Goal: Task Accomplishment & Management: Use online tool/utility

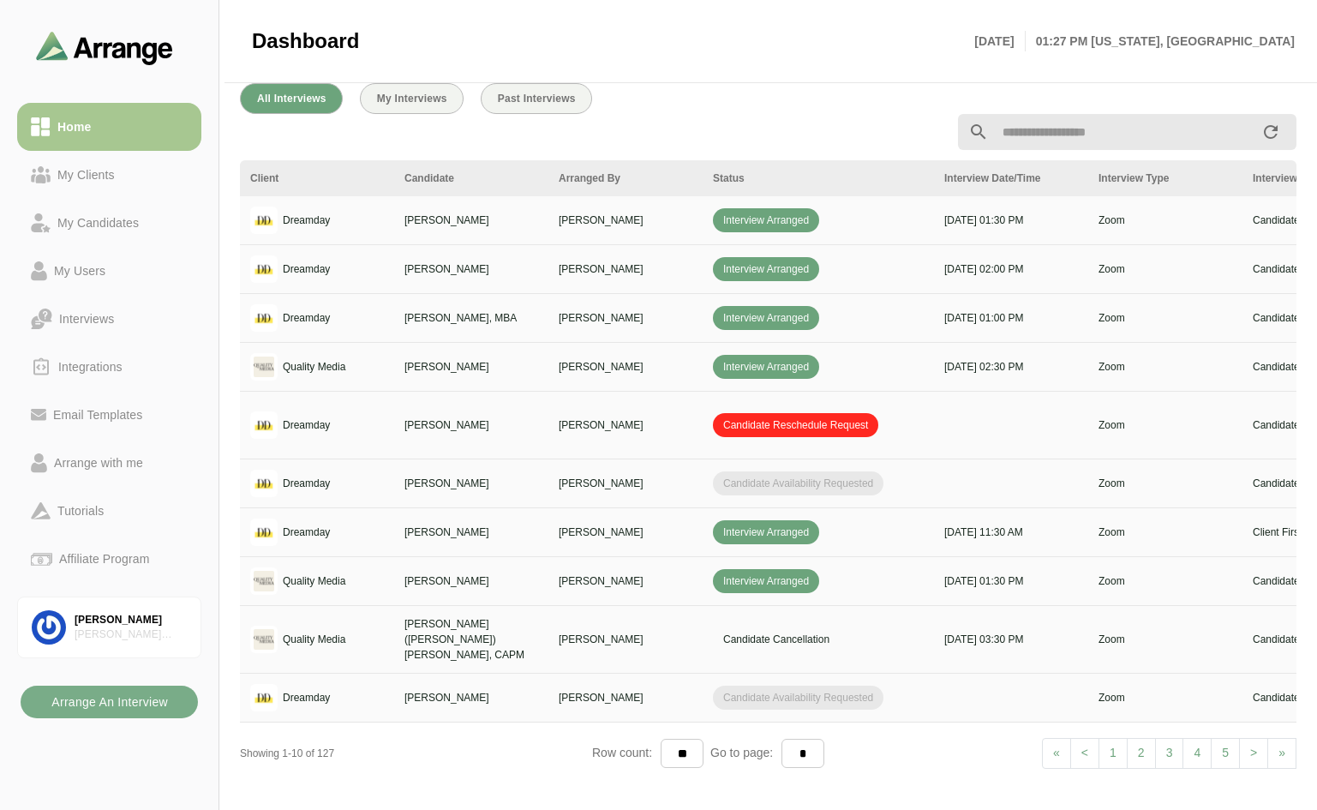
scroll to position [589, 0]
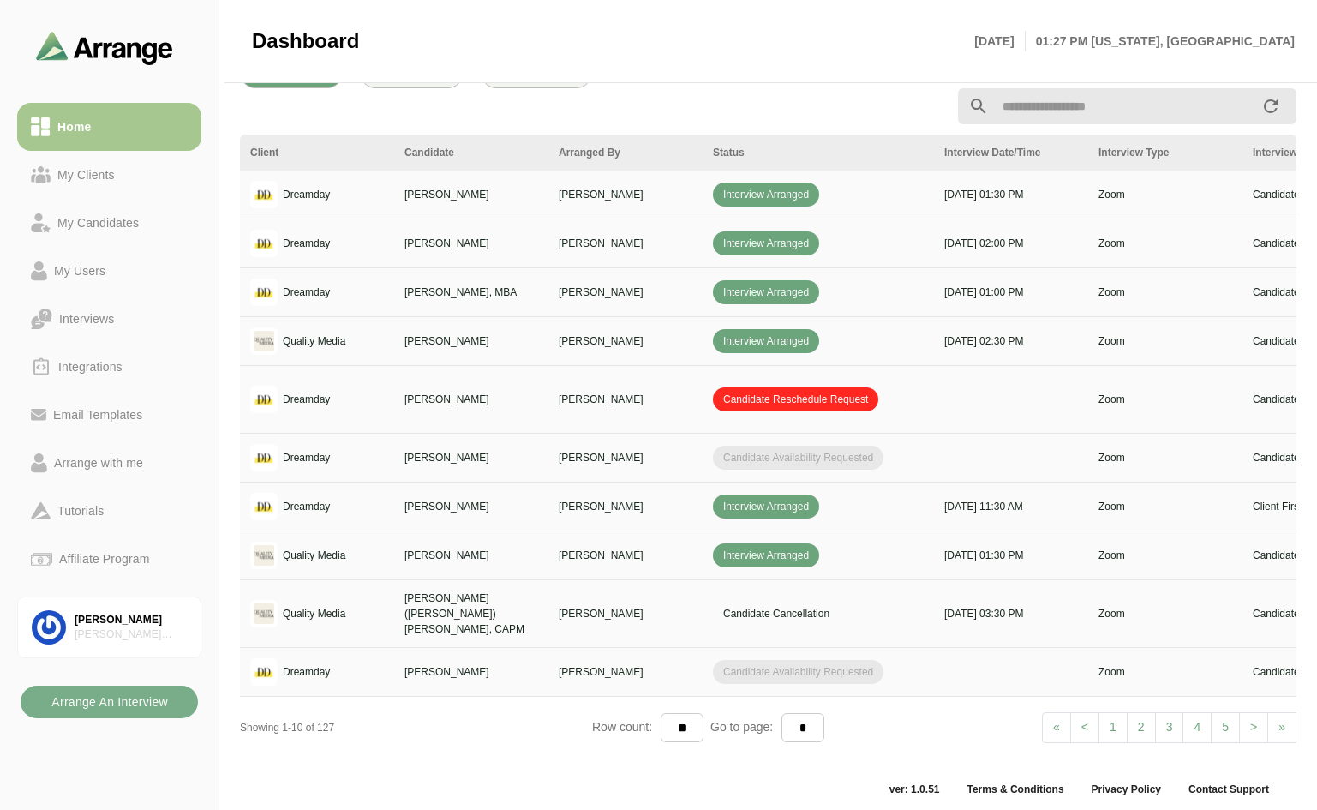
click at [1251, 720] on span ">" at bounding box center [1253, 727] width 7 height 14
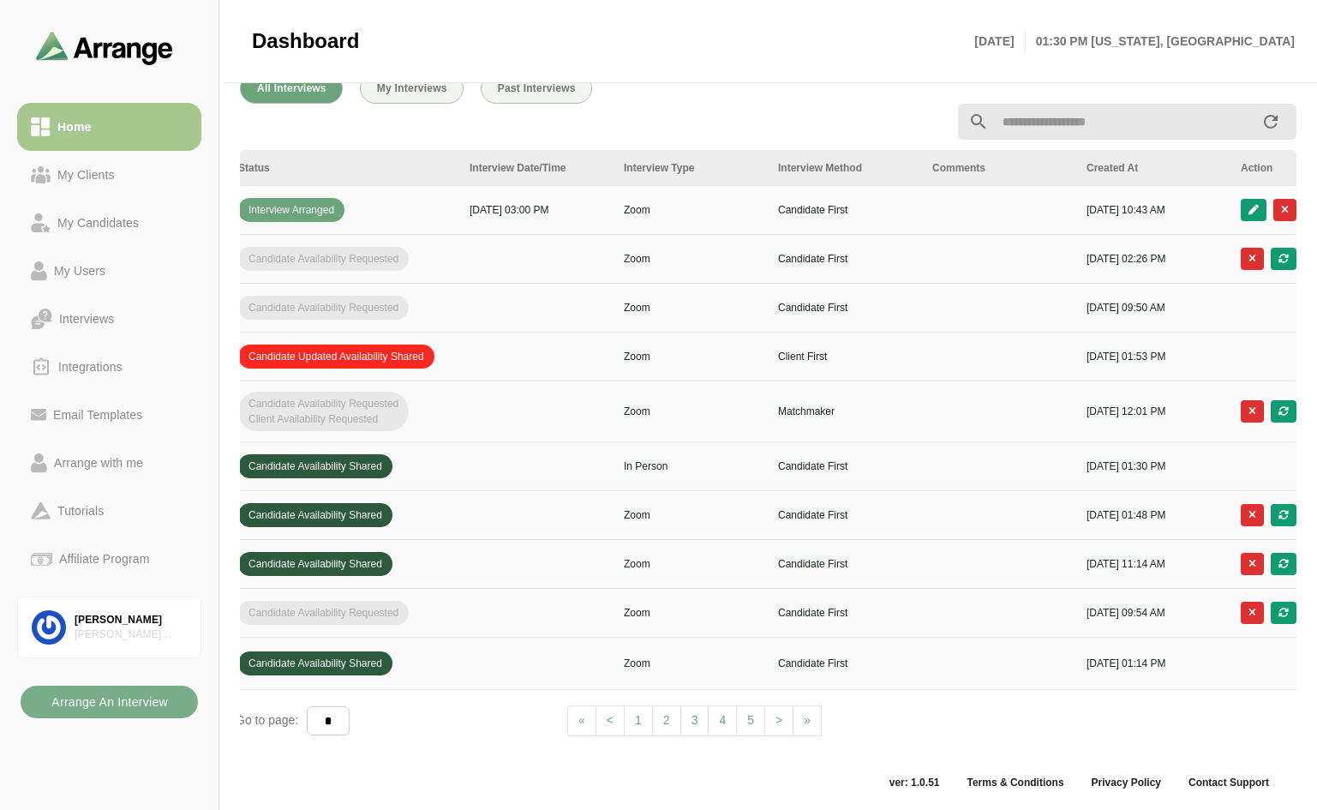
scroll to position [0, 619]
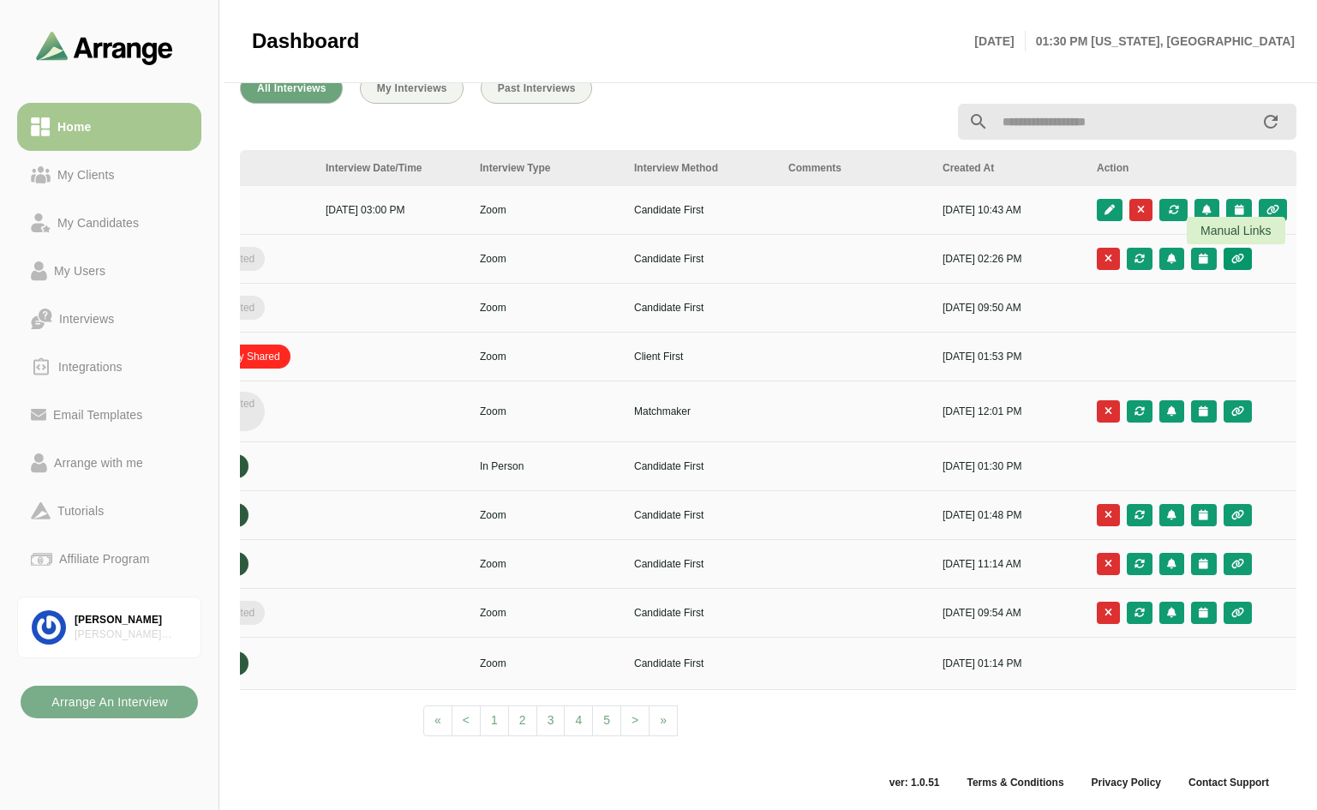
click at [1240, 254] on icon "button" at bounding box center [1238, 259] width 15 height 10
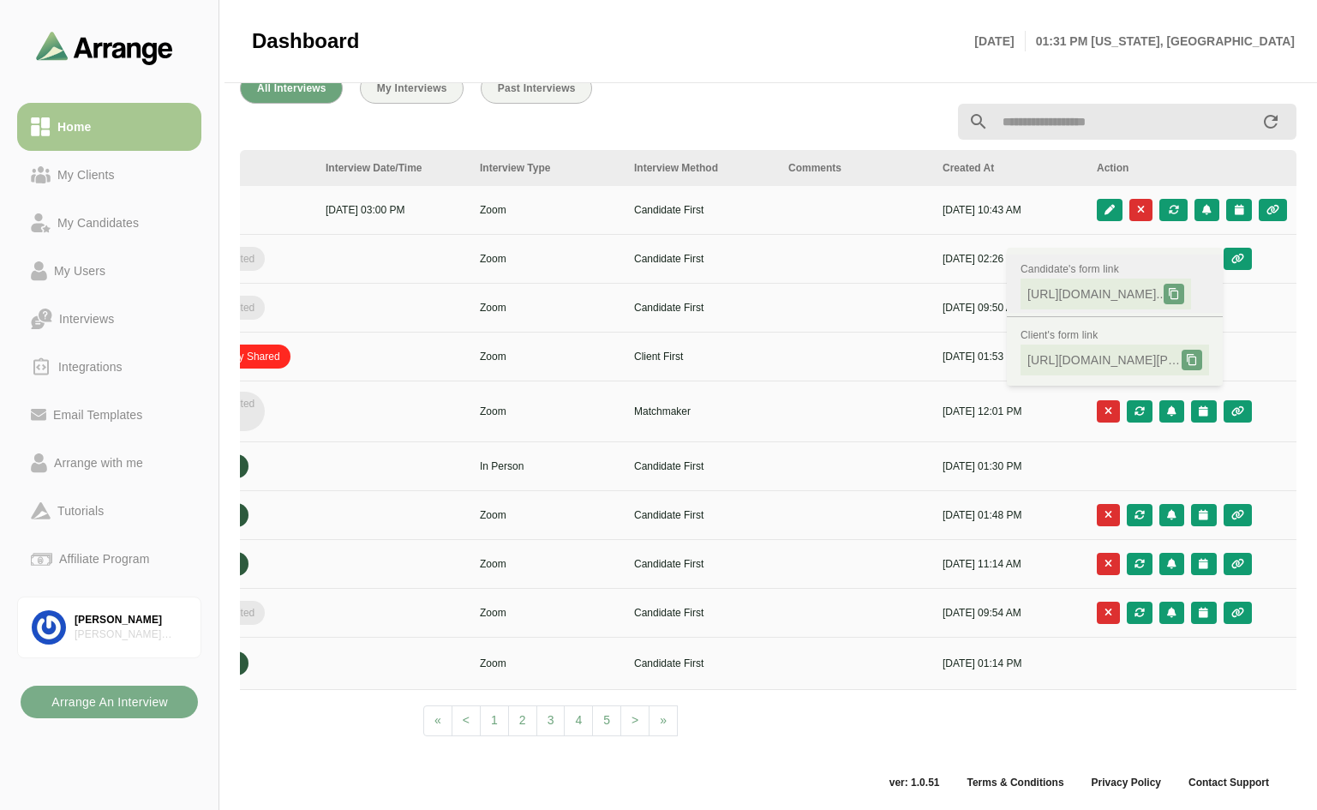
click at [1180, 288] on icon at bounding box center [1174, 294] width 12 height 12
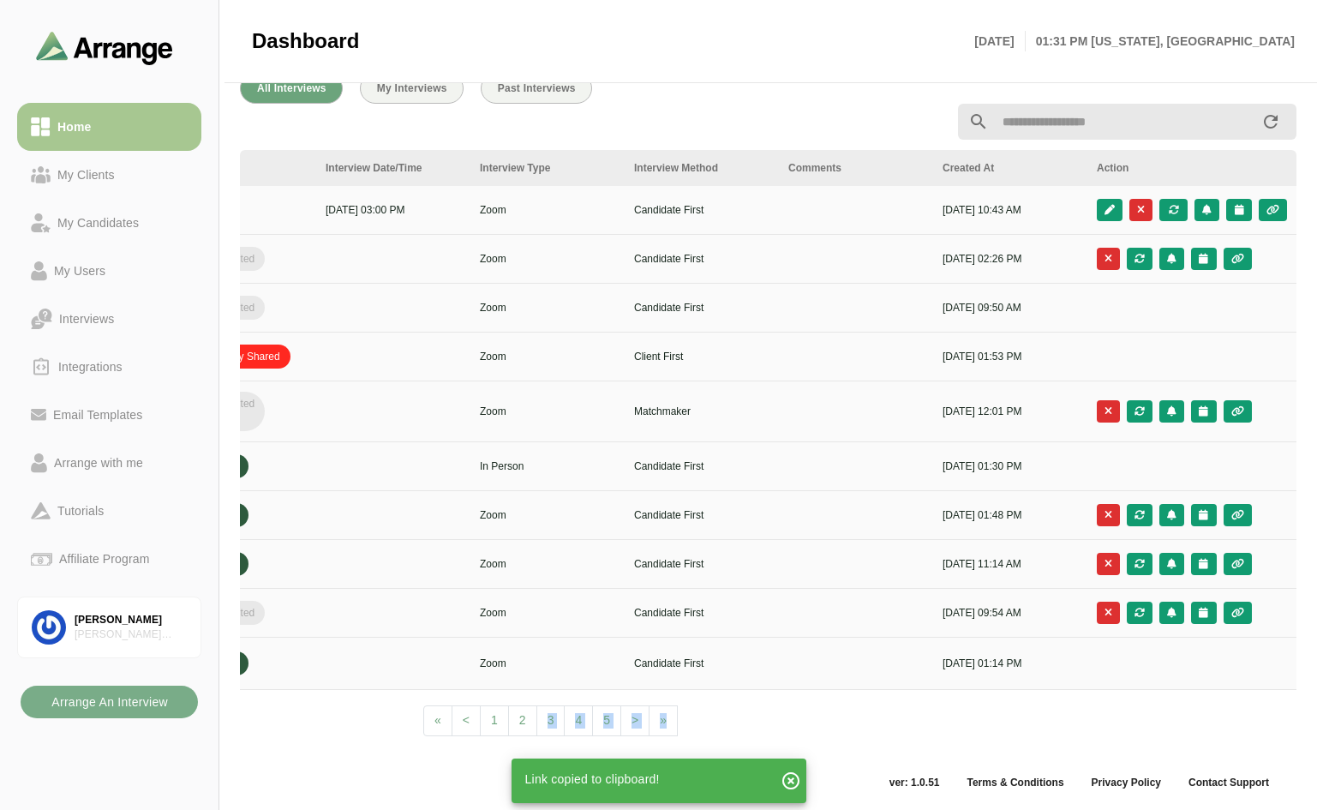
drag, startPoint x: 1000, startPoint y: 739, endPoint x: 539, endPoint y: 716, distance: 461.7
click at [539, 716] on div "Client Candidate Arranged By Status Interview Date/Time Interview Type Intervie…" at bounding box center [768, 449] width 1057 height 598
click at [703, 700] on div "Client Candidate Arranged By Status Interview Date/Time Interview Type Intervie…" at bounding box center [768, 449] width 1057 height 598
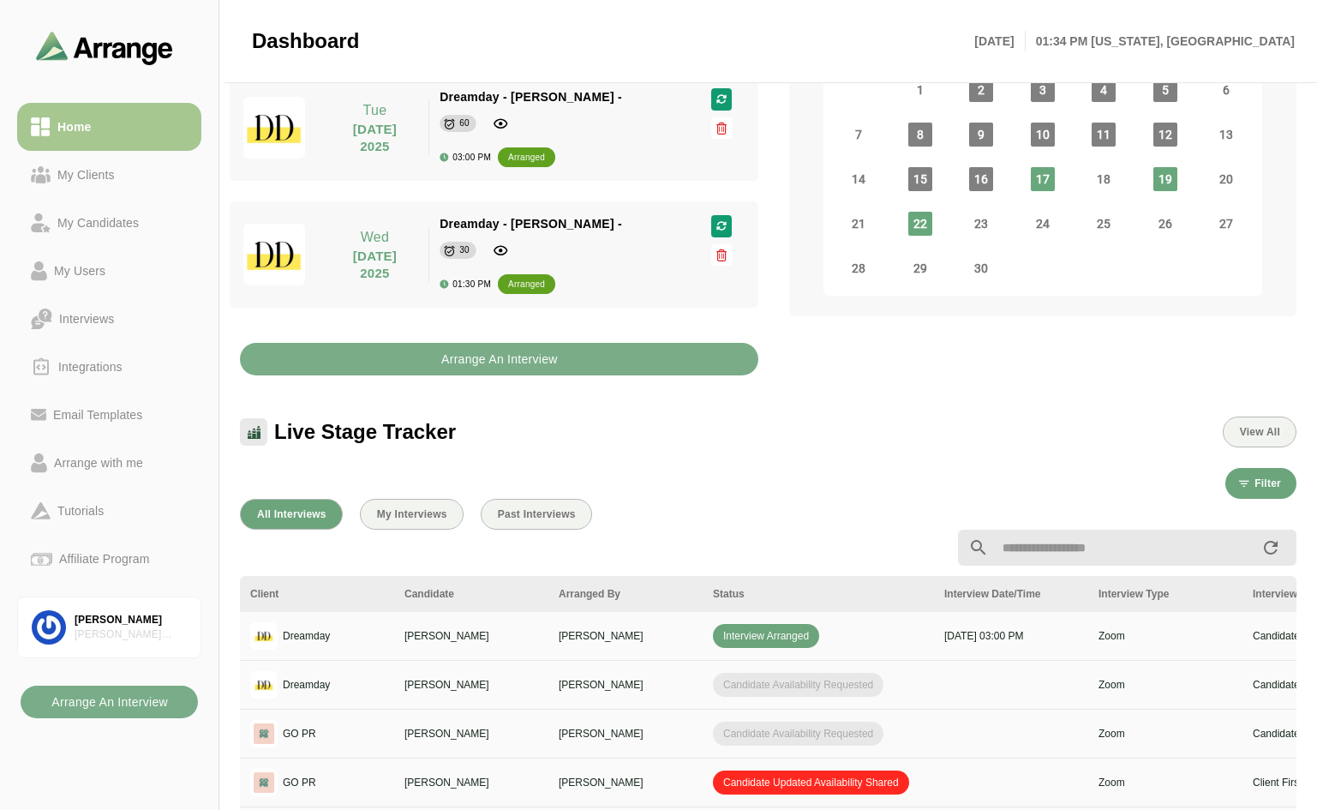
scroll to position [171, 0]
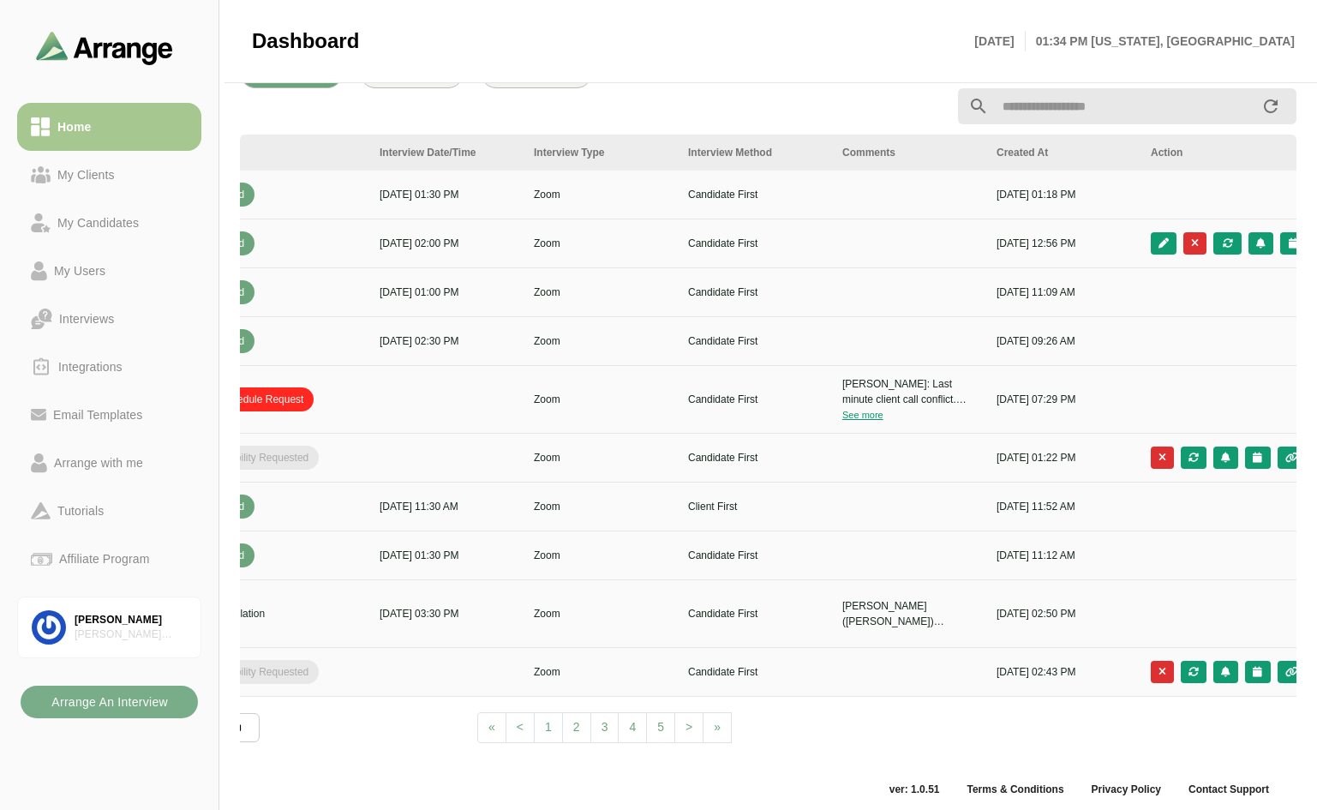
scroll to position [0, 619]
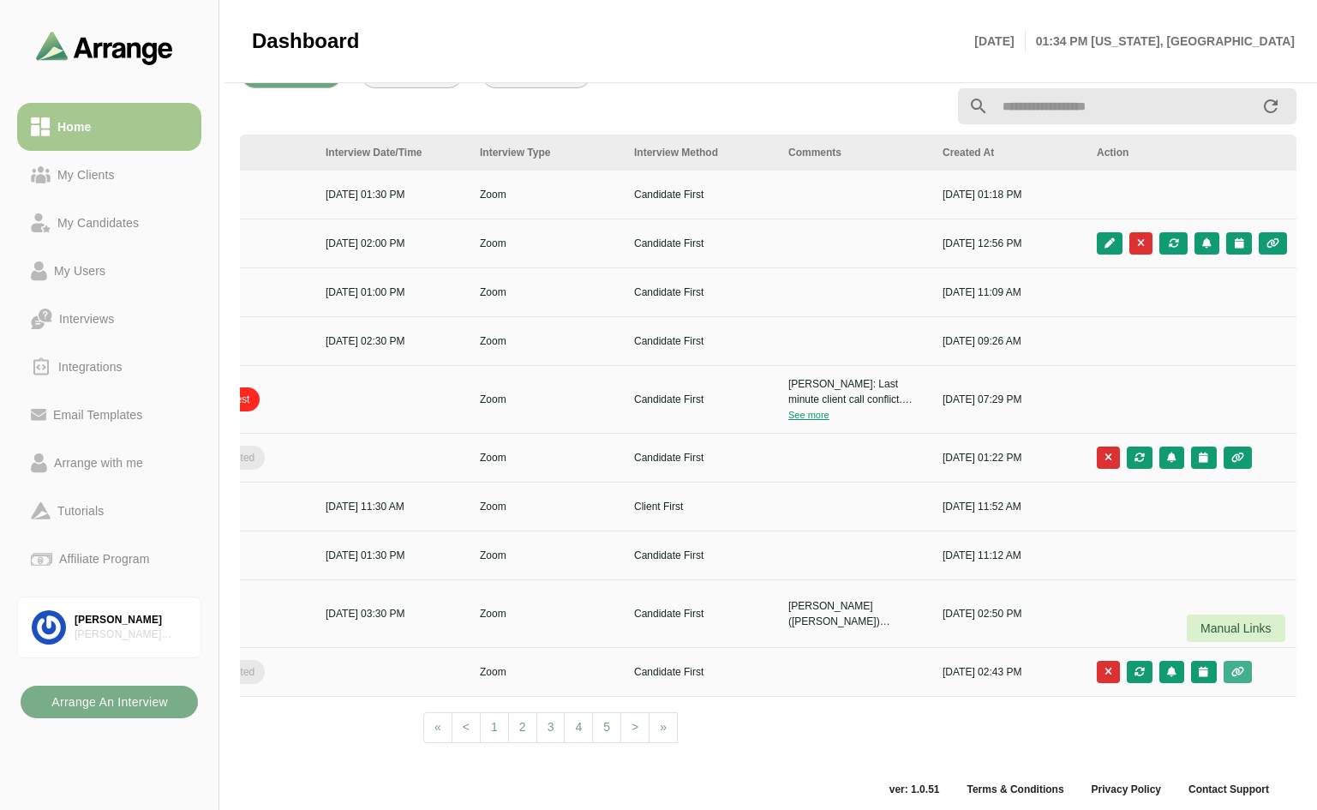
click at [1237, 667] on icon "button" at bounding box center [1238, 672] width 15 height 10
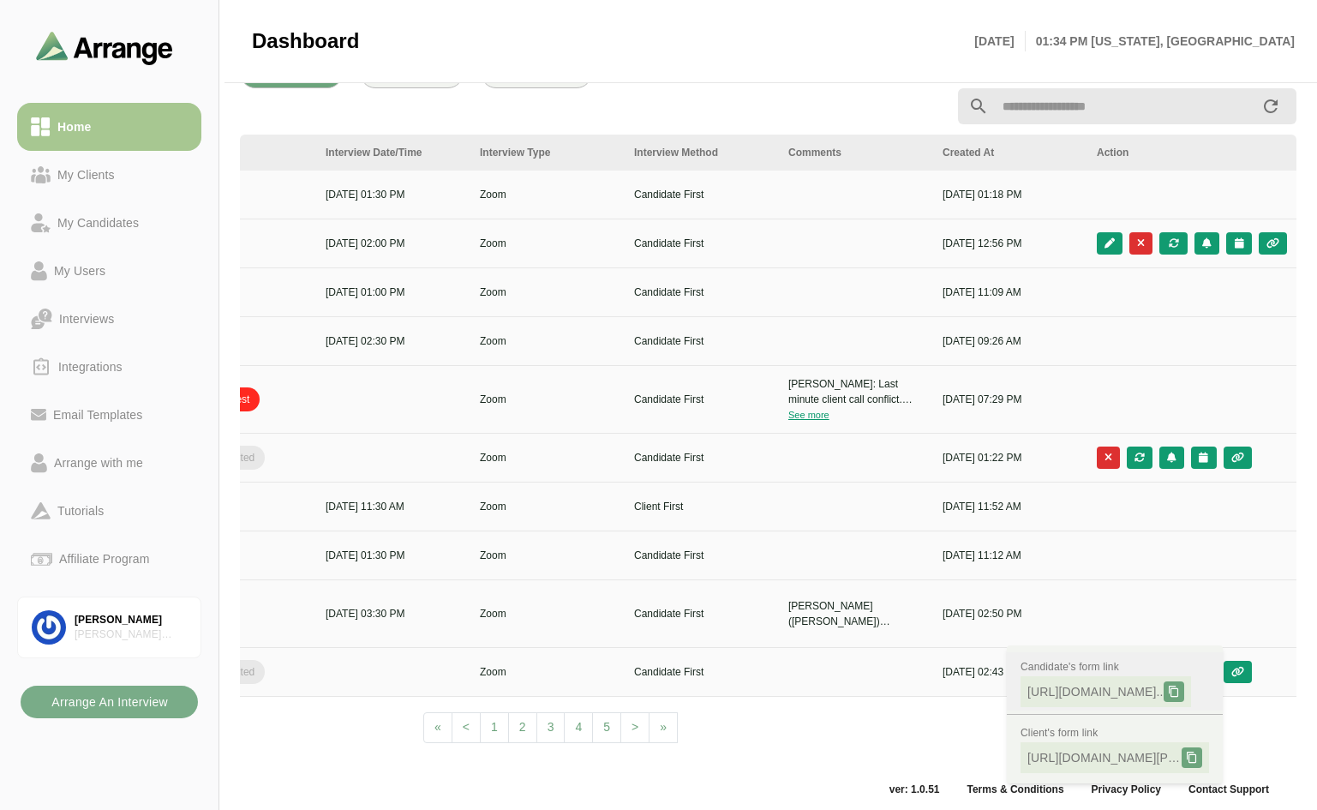
click at [1180, 689] on icon at bounding box center [1174, 692] width 12 height 12
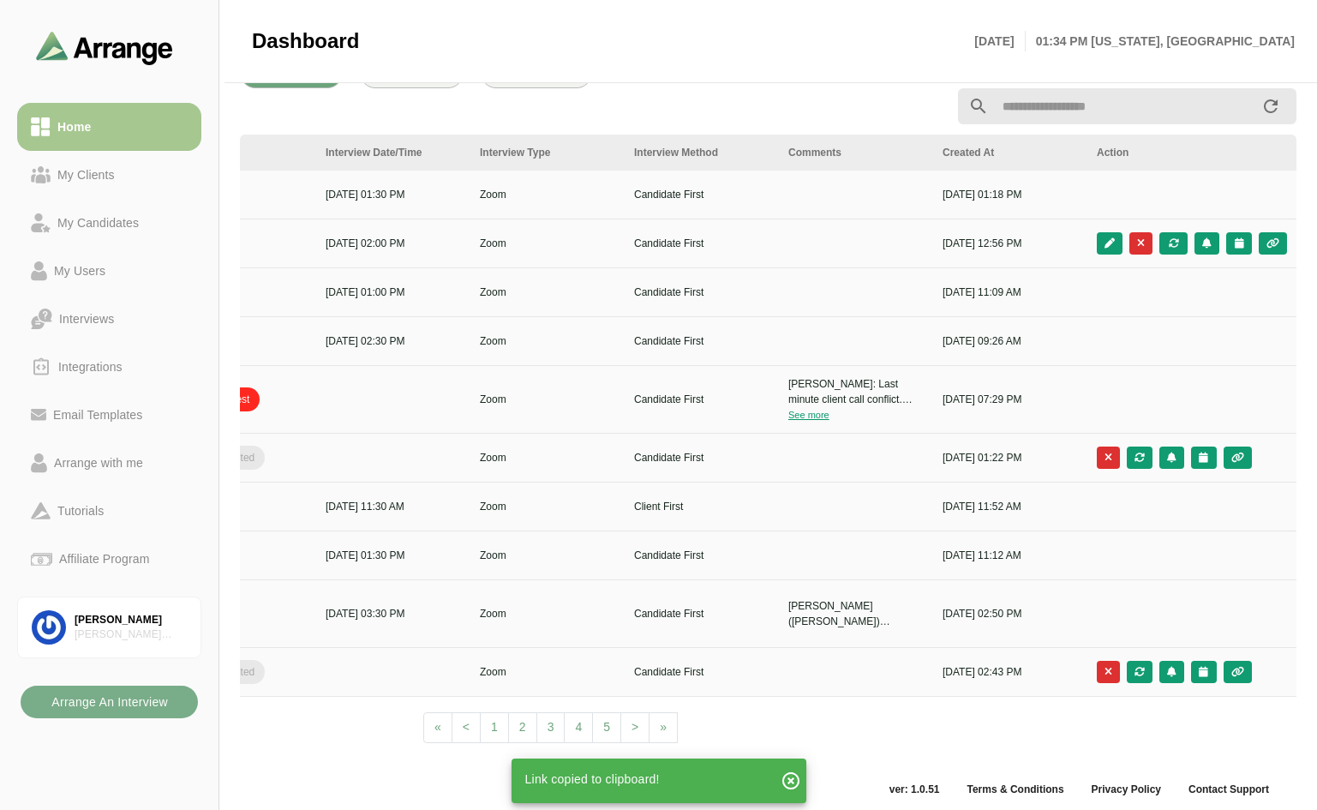
click at [794, 776] on icon "button" at bounding box center [791, 780] width 21 height 21
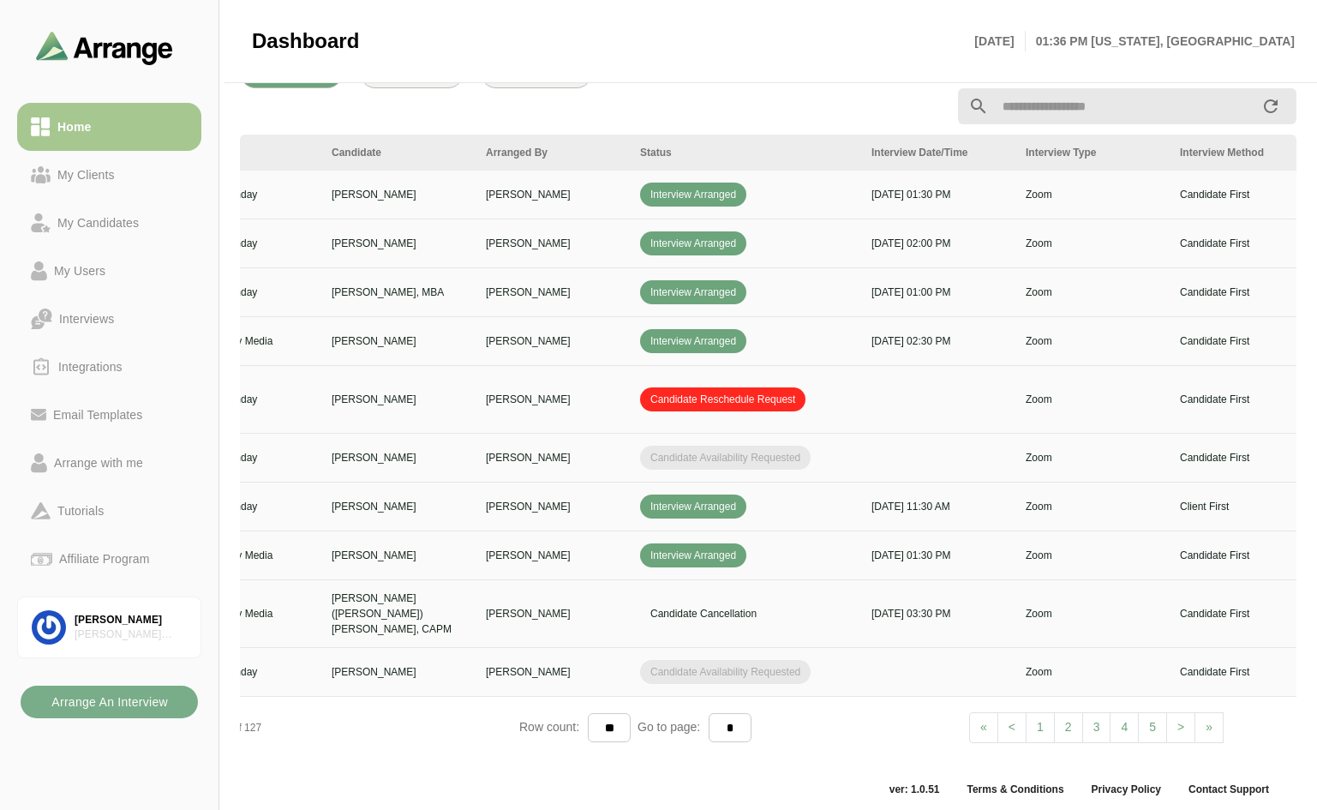
scroll to position [0, 0]
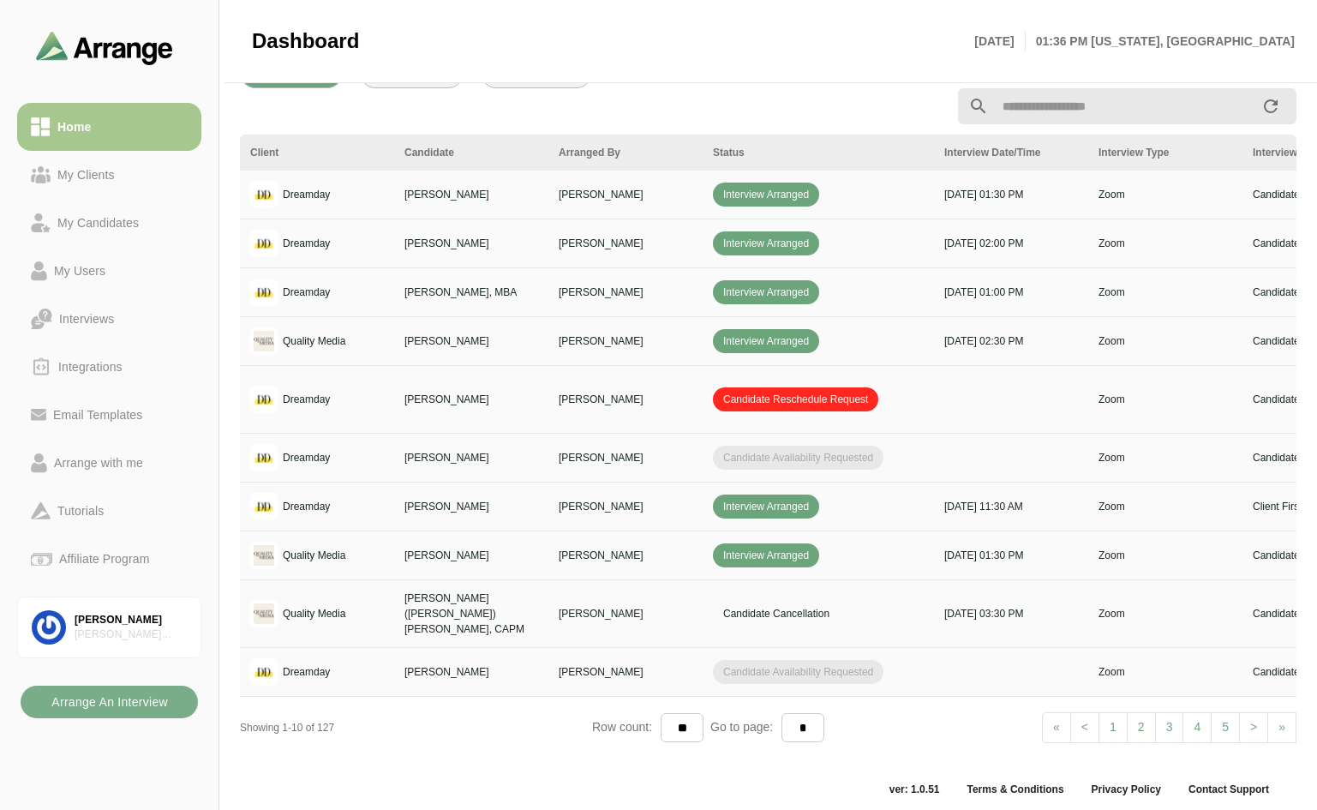
click at [1258, 712] on link "> Next" at bounding box center [1253, 727] width 29 height 31
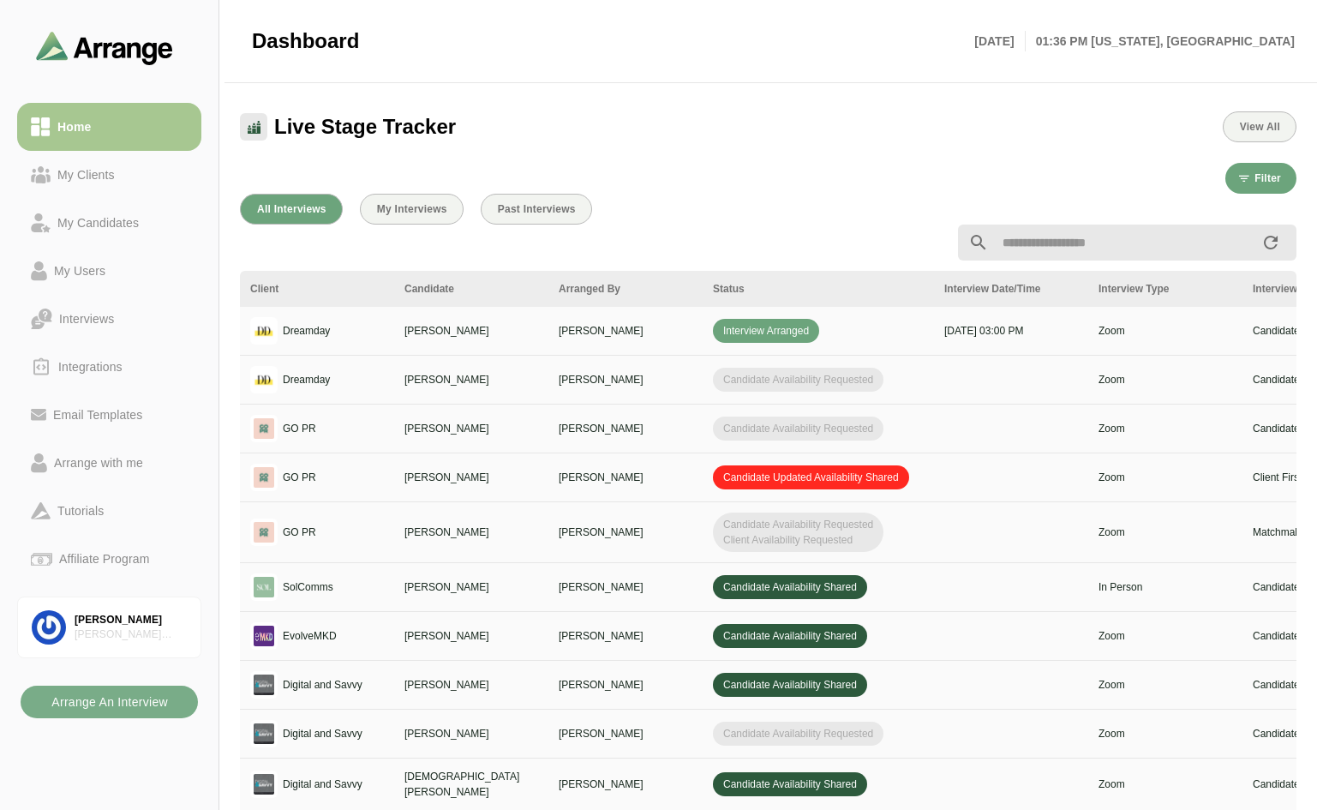
scroll to position [641, 0]
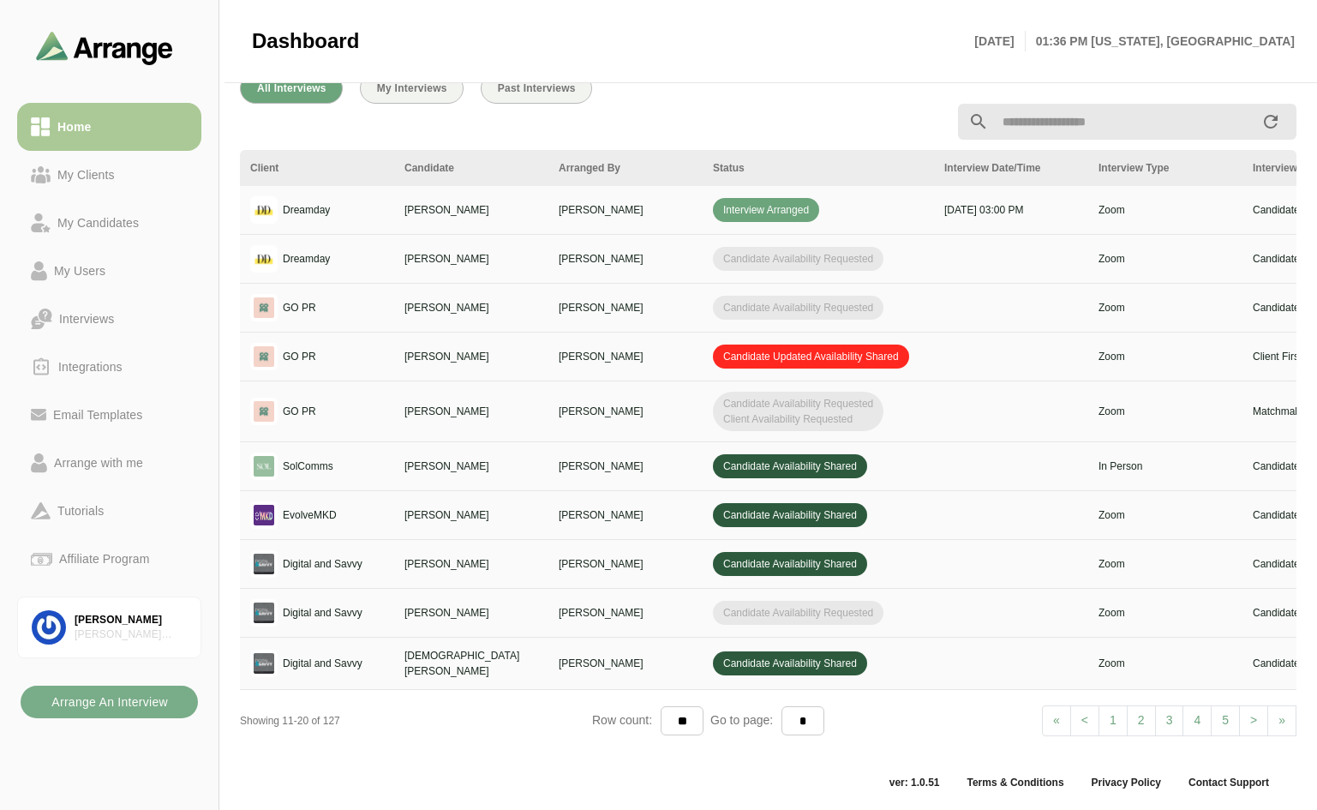
click at [83, 127] on div "Home" at bounding box center [74, 127] width 47 height 21
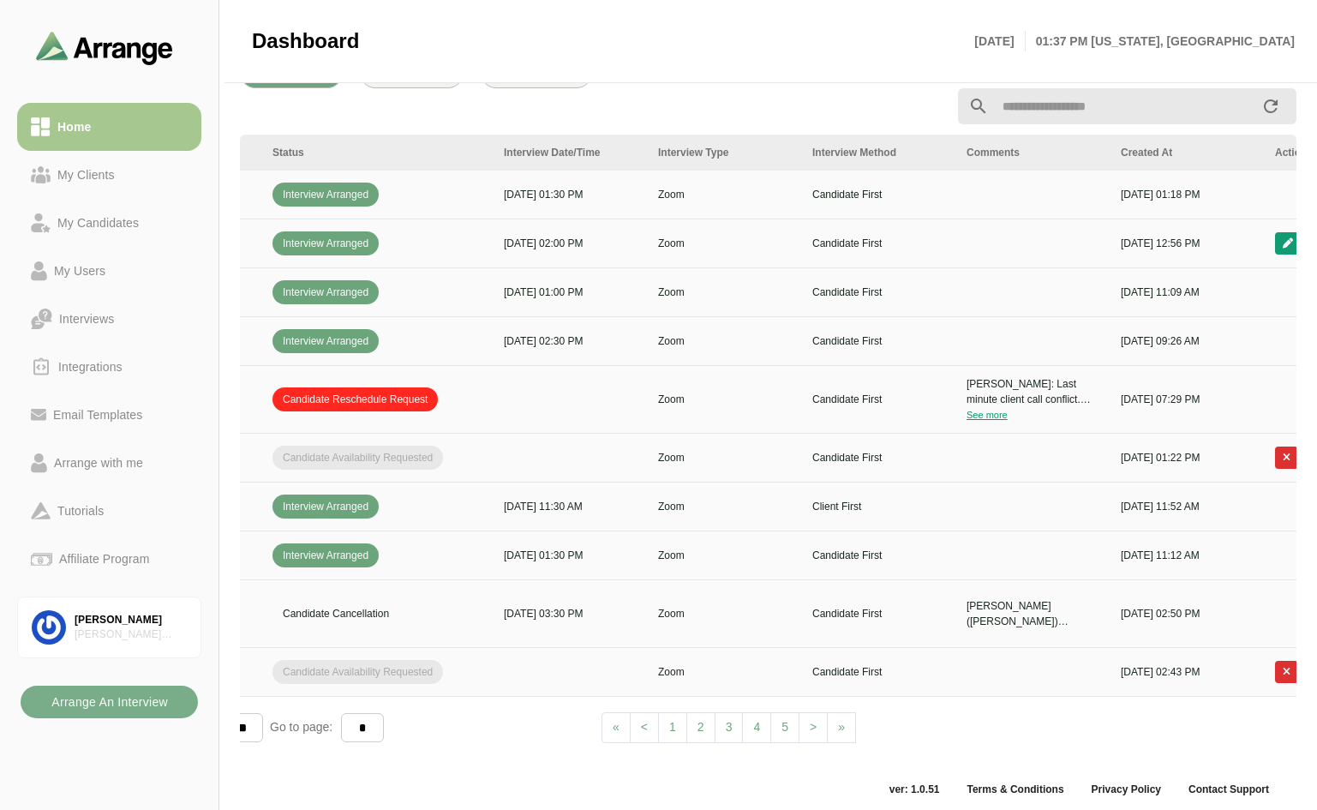
scroll to position [0, 619]
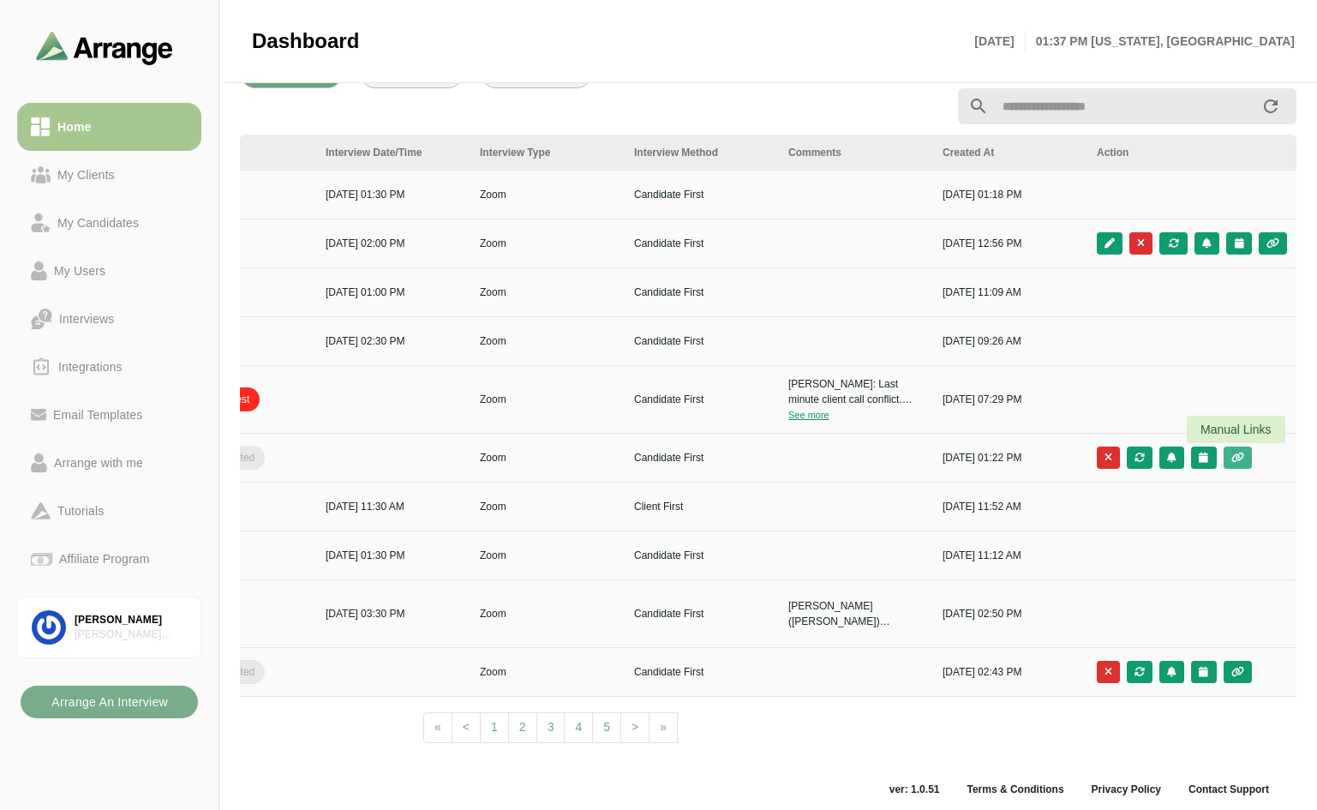
click at [1237, 455] on icon "button" at bounding box center [1238, 458] width 15 height 10
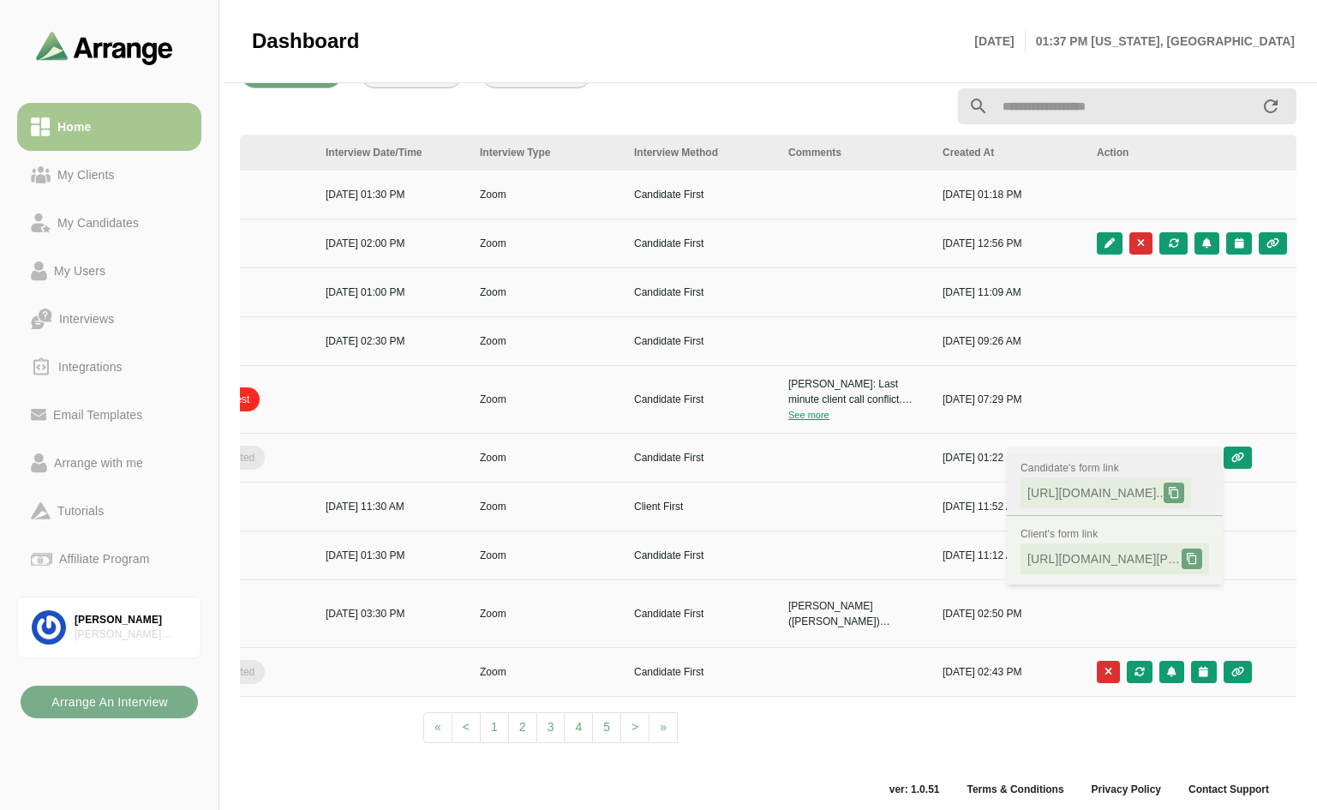
click at [1180, 494] on icon at bounding box center [1174, 493] width 12 height 12
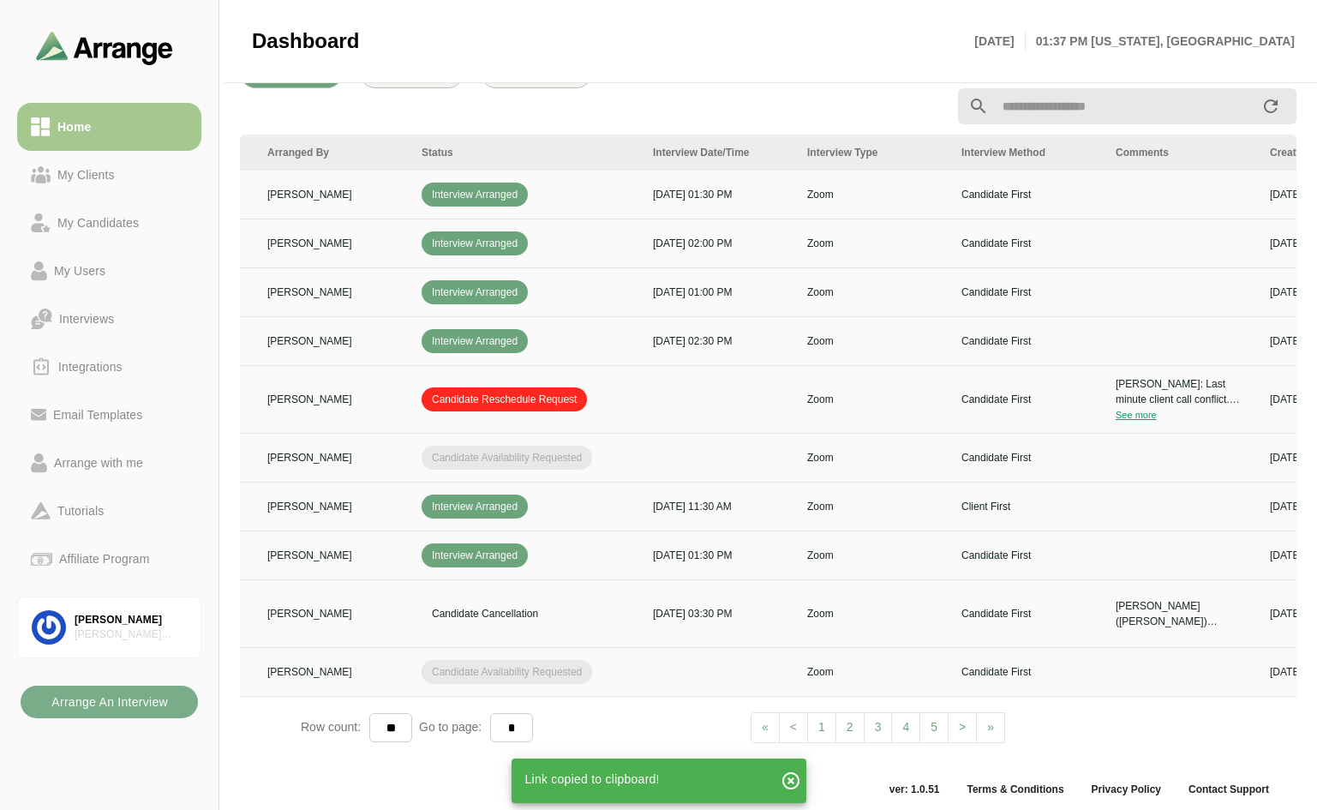
scroll to position [0, 0]
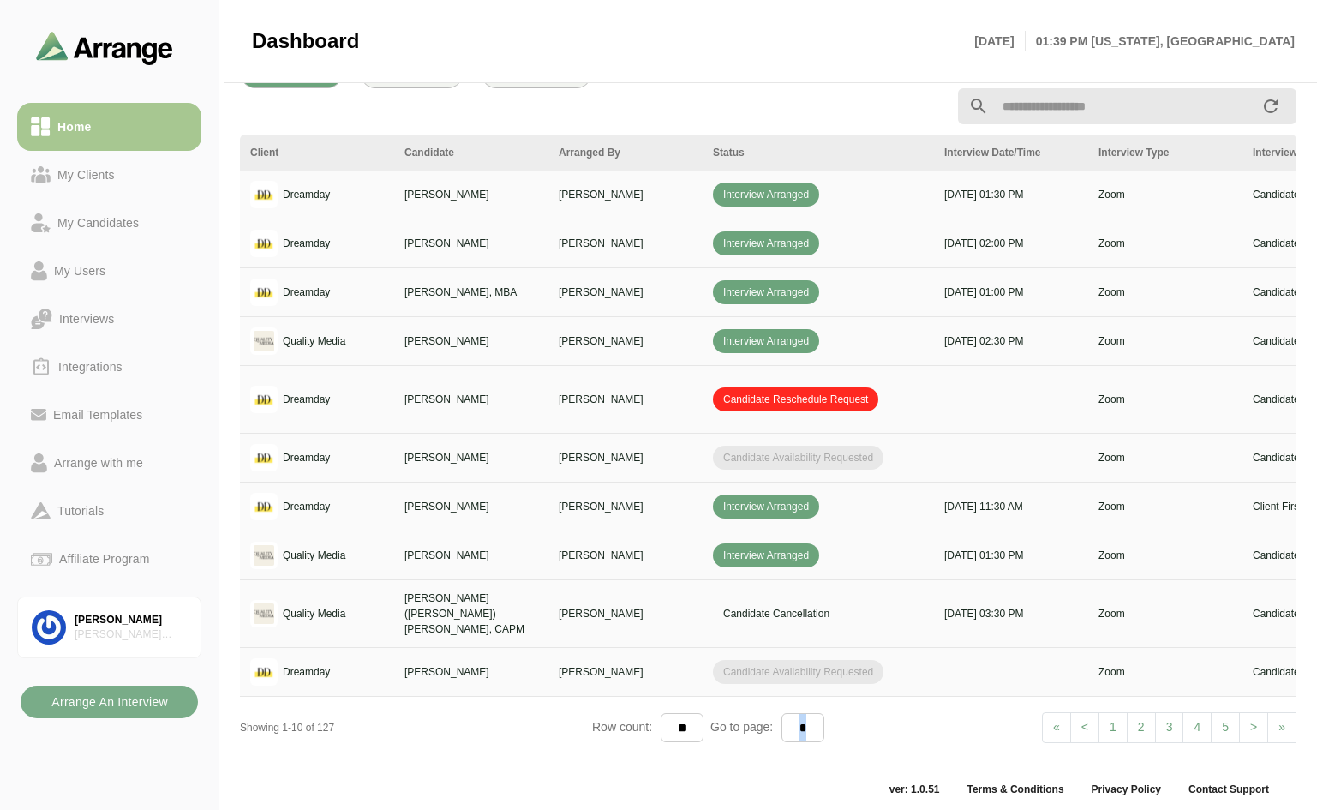
drag, startPoint x: 805, startPoint y: 739, endPoint x: 951, endPoint y: 742, distance: 146.6
click at [951, 742] on div "Client Candidate Arranged By Status Interview Date/Time Interview Type Intervie…" at bounding box center [768, 445] width 1057 height 620
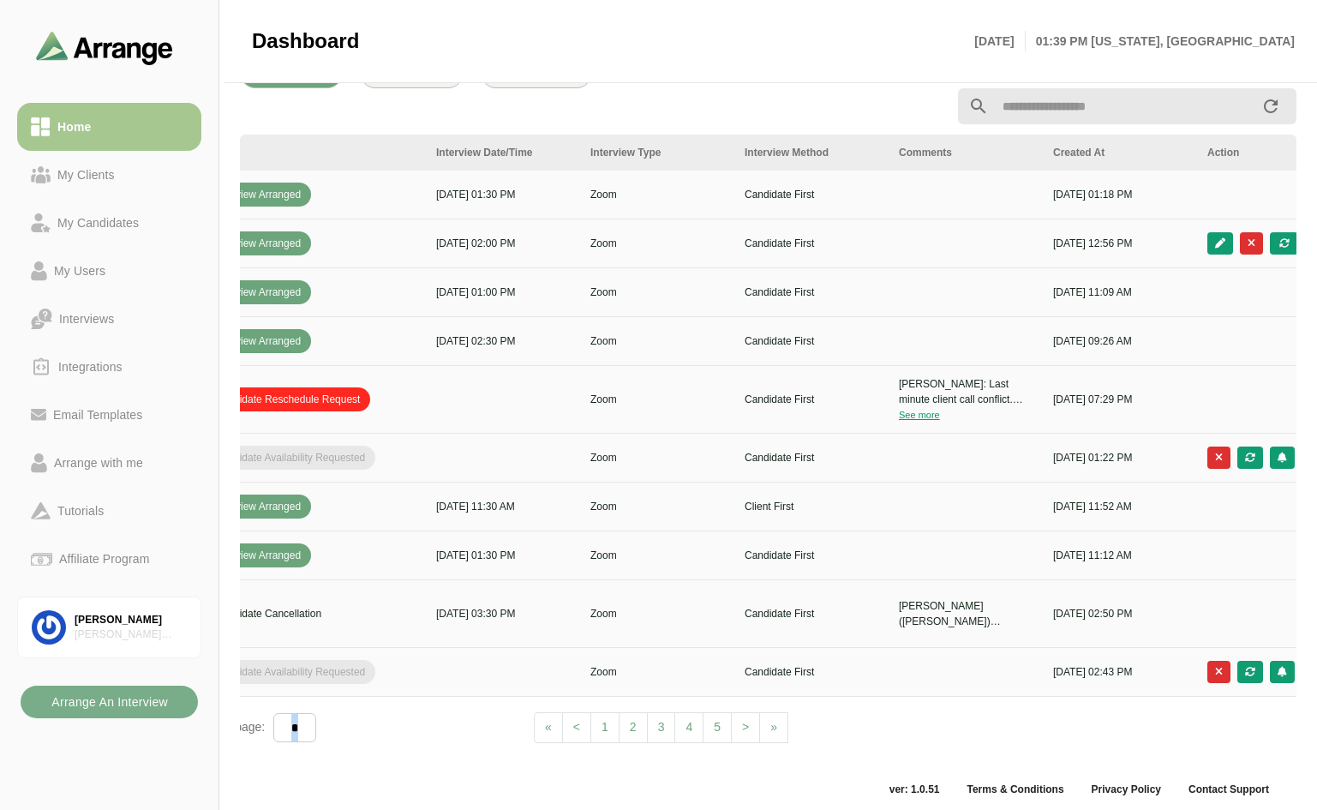
scroll to position [0, 619]
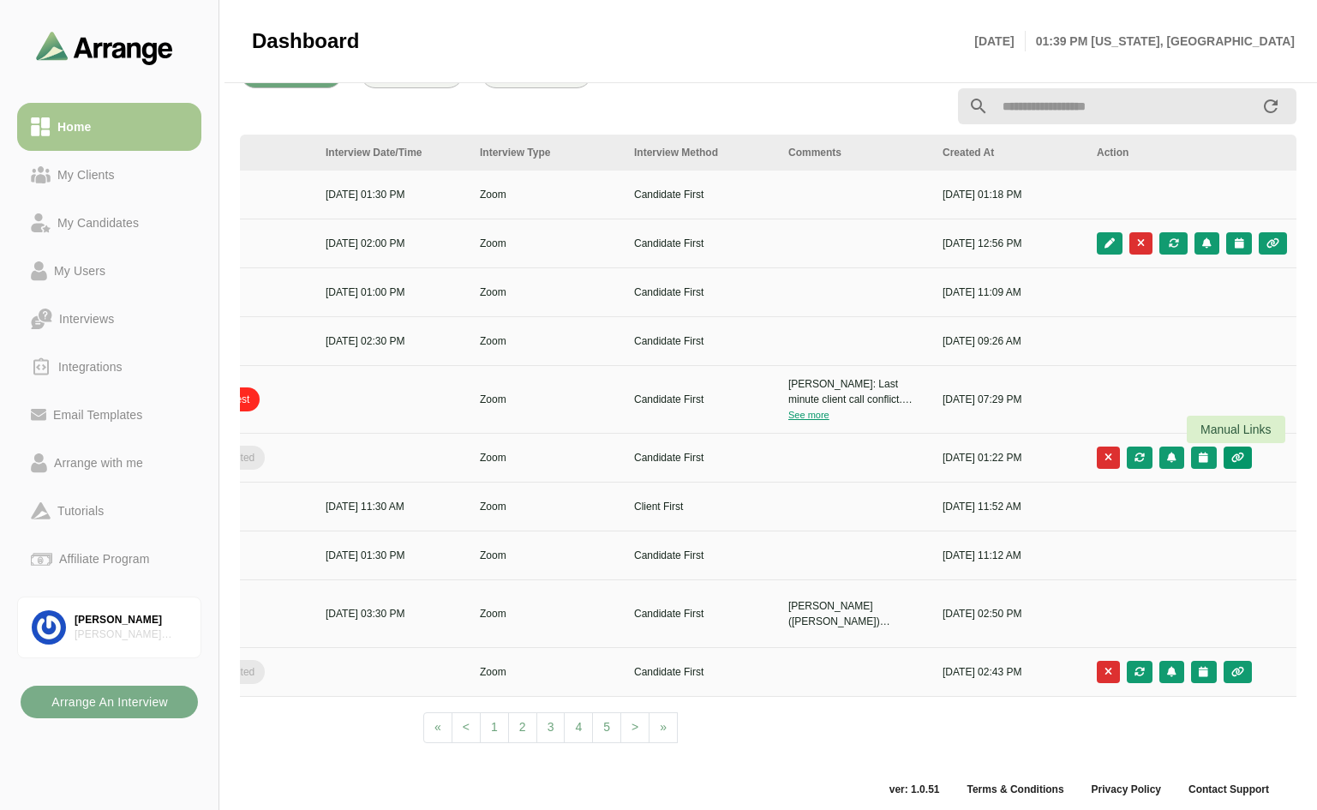
click at [1234, 459] on icon "button" at bounding box center [1238, 458] width 15 height 10
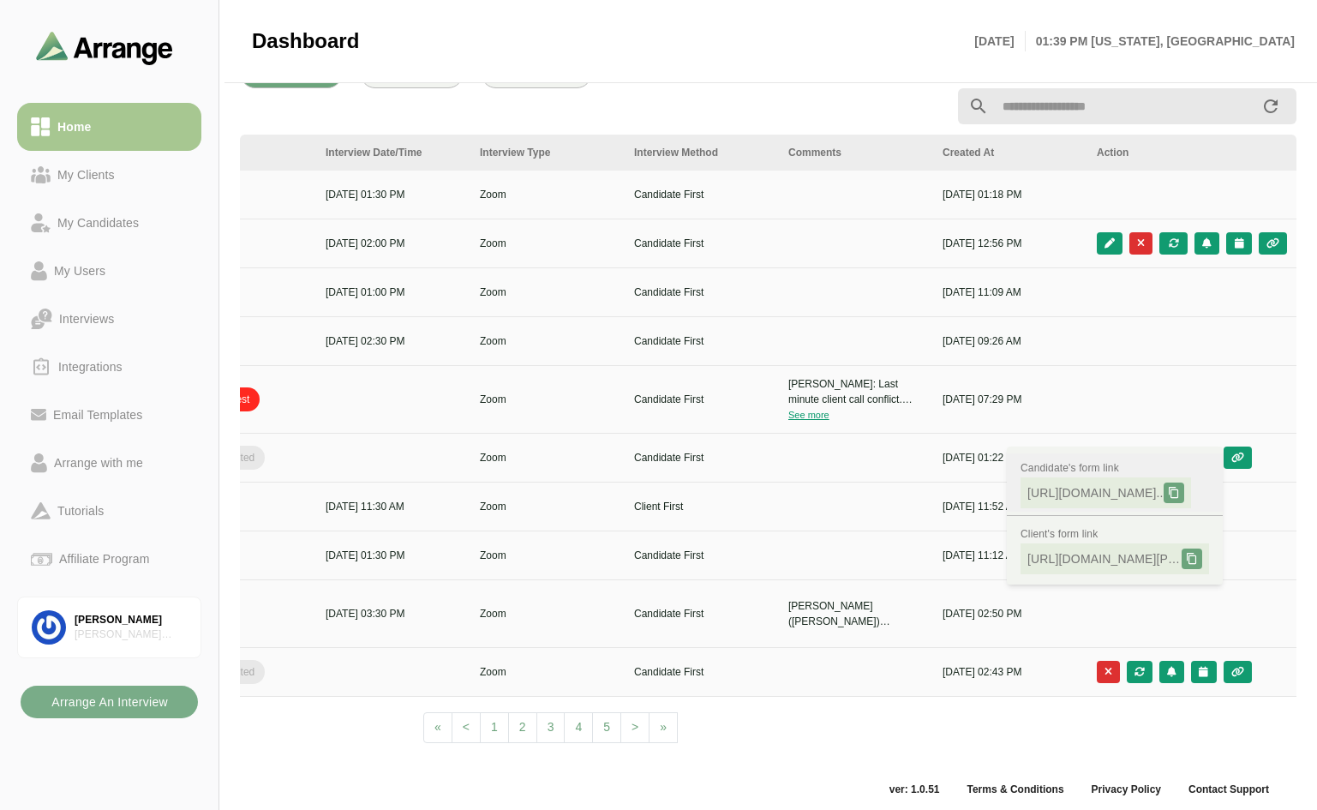
click at [1180, 492] on icon at bounding box center [1174, 493] width 12 height 12
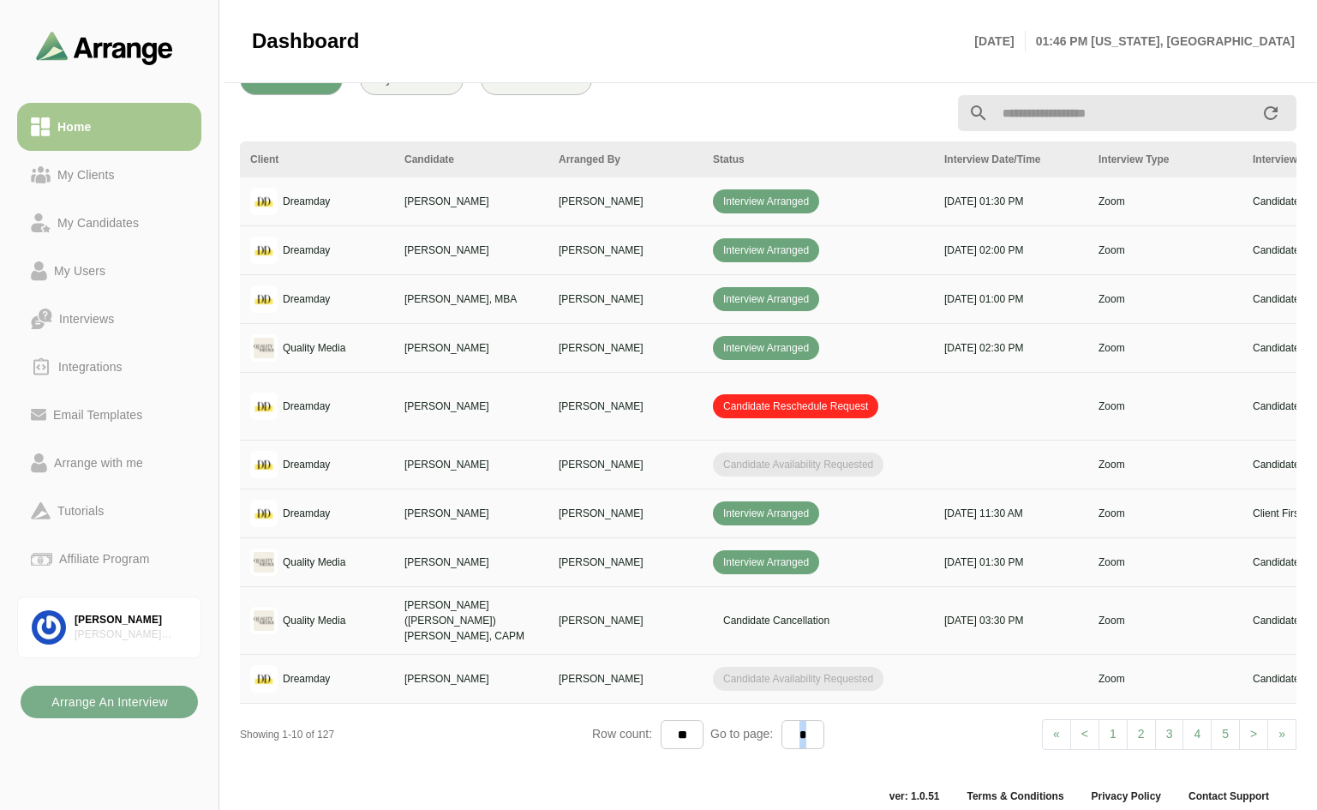
scroll to position [648, 0]
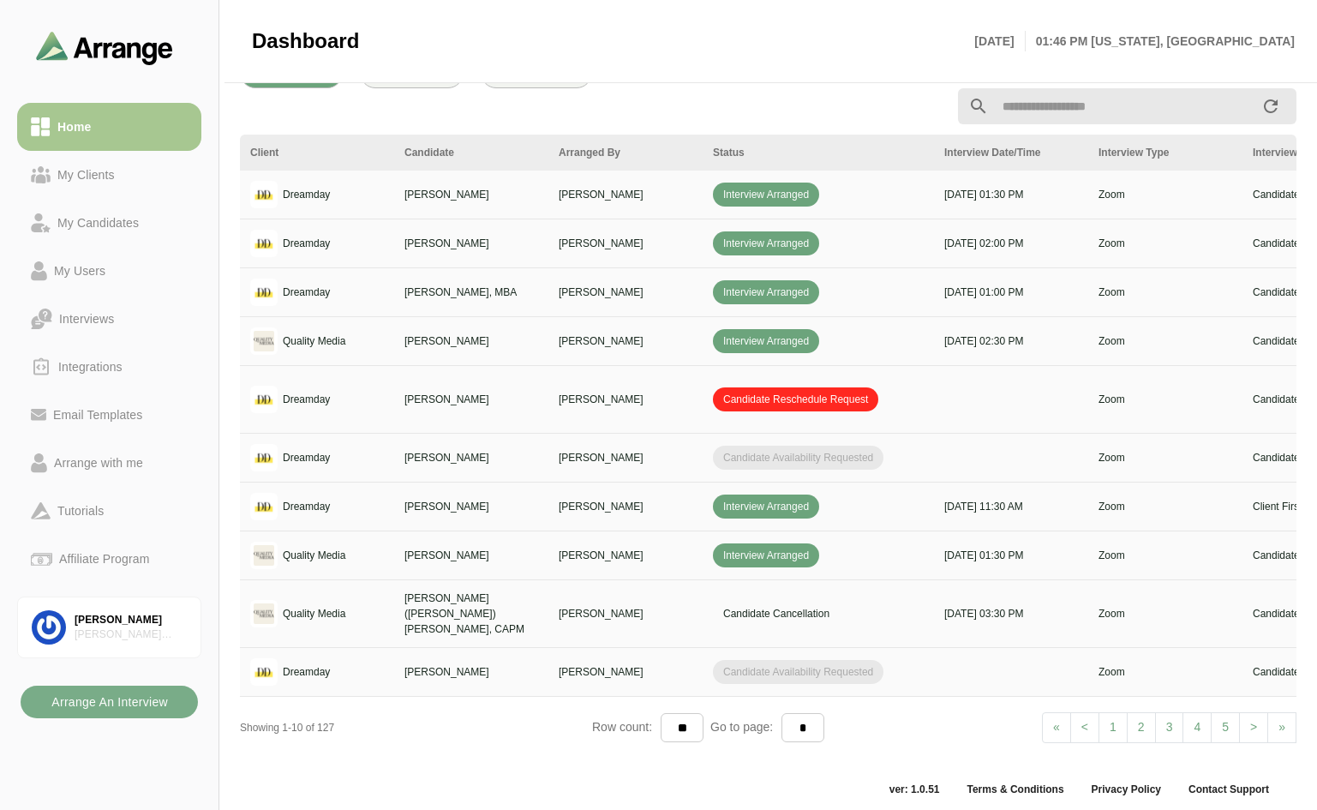
click at [1250, 712] on link "> Next" at bounding box center [1253, 727] width 29 height 31
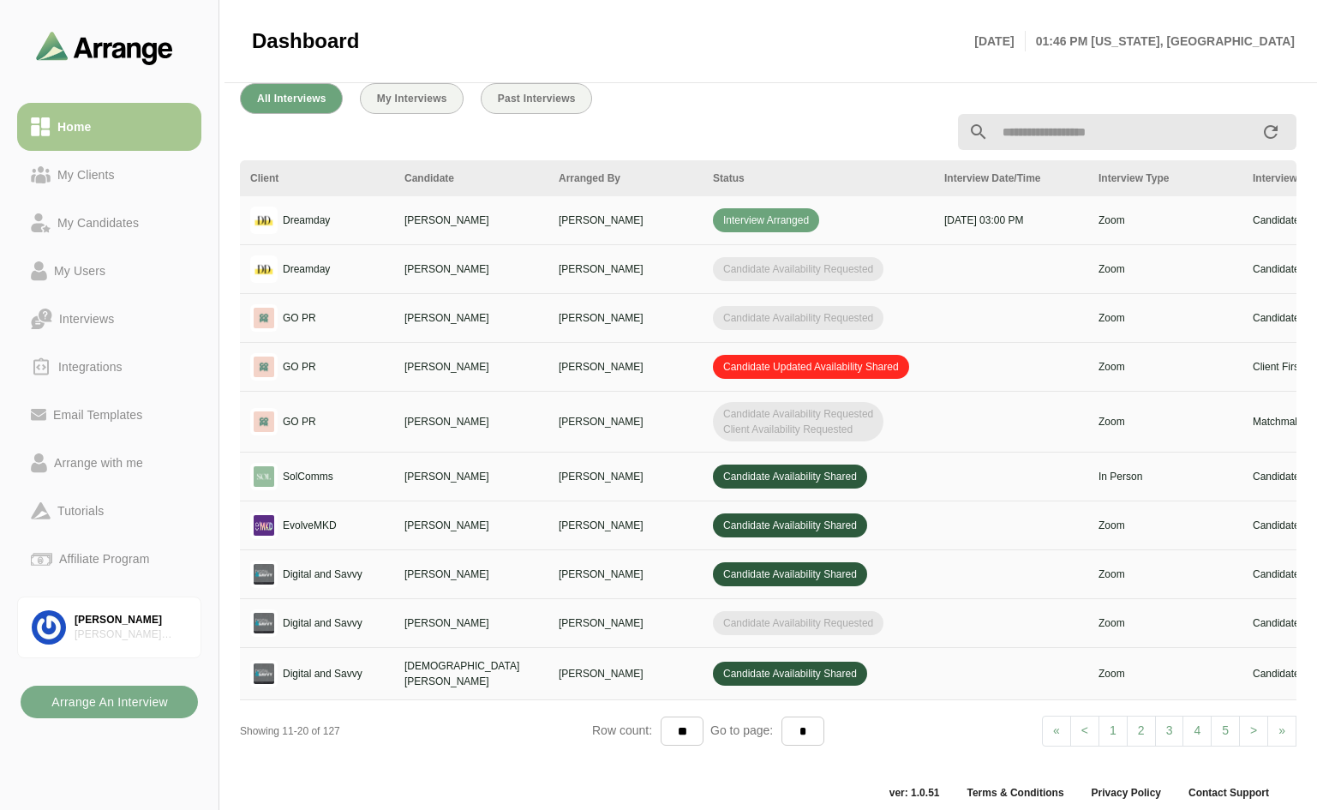
scroll to position [641, 0]
